Goal: Task Accomplishment & Management: Use online tool/utility

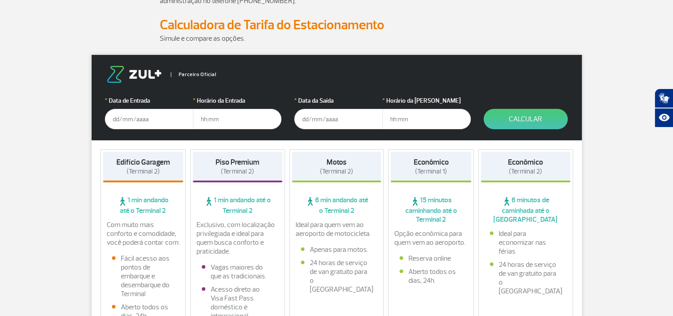
scroll to position [133, 0]
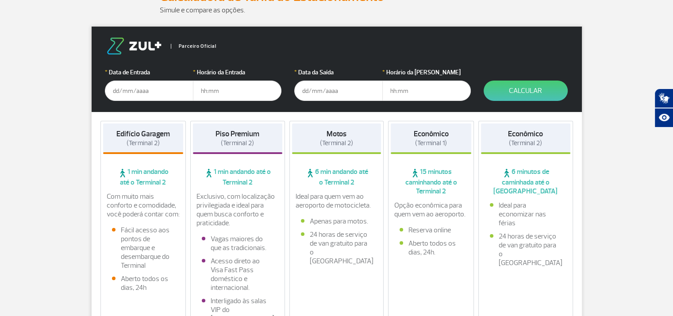
click at [136, 86] on input "text" at bounding box center [149, 91] width 89 height 20
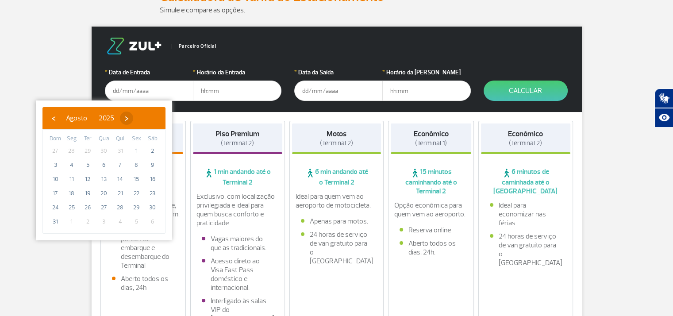
click at [133, 116] on span "›" at bounding box center [126, 118] width 13 height 13
click at [141, 116] on span "›" at bounding box center [134, 118] width 13 height 13
click at [124, 148] on span "2" at bounding box center [120, 151] width 14 height 14
type input "[DATE]"
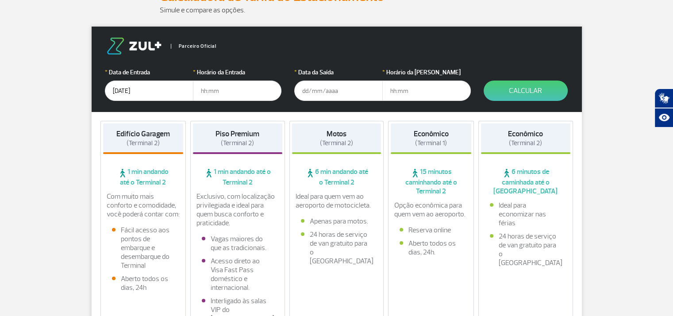
click at [227, 92] on input "text" at bounding box center [237, 91] width 89 height 20
type input "16:00"
click at [332, 92] on input "text" at bounding box center [338, 91] width 89 height 20
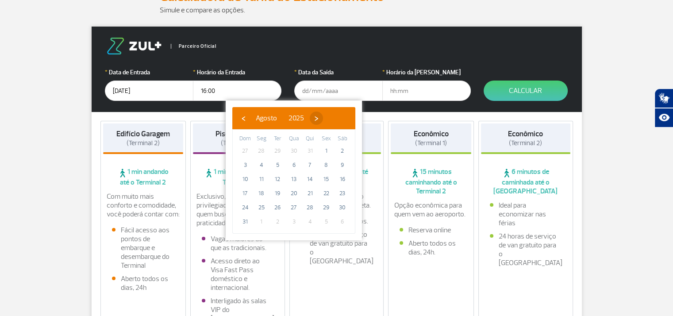
click at [323, 117] on span "›" at bounding box center [316, 118] width 13 height 13
click at [331, 117] on span "›" at bounding box center [324, 118] width 13 height 13
click at [262, 166] on span "6" at bounding box center [262, 165] width 14 height 14
type input "[DATE]"
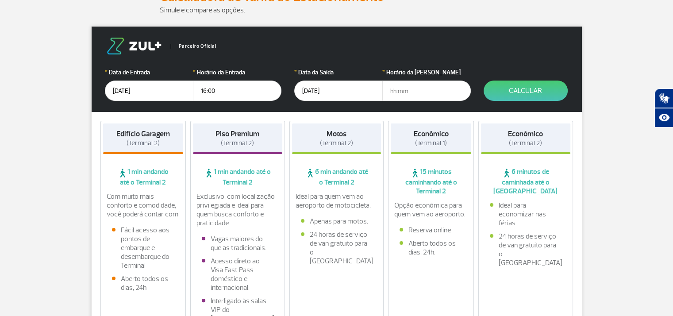
click at [427, 90] on input "text" at bounding box center [427, 91] width 89 height 20
type input "18:00"
click at [516, 60] on form "Parceiro Oficial * Data de Entrada [DATE] * Horário da Entrada 16:00 * Data da …" at bounding box center [337, 69] width 491 height 85
click at [526, 88] on button "Calcular" at bounding box center [526, 91] width 84 height 20
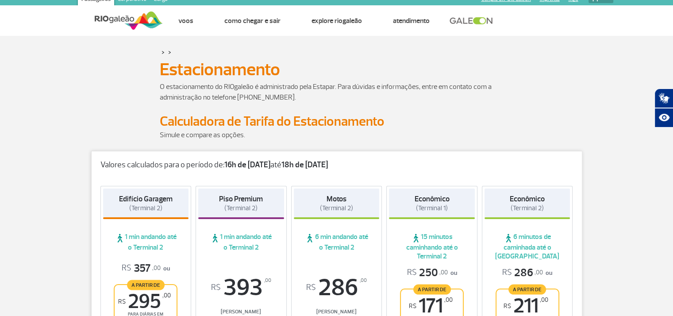
scroll to position [0, 0]
